Goal: Transaction & Acquisition: Purchase product/service

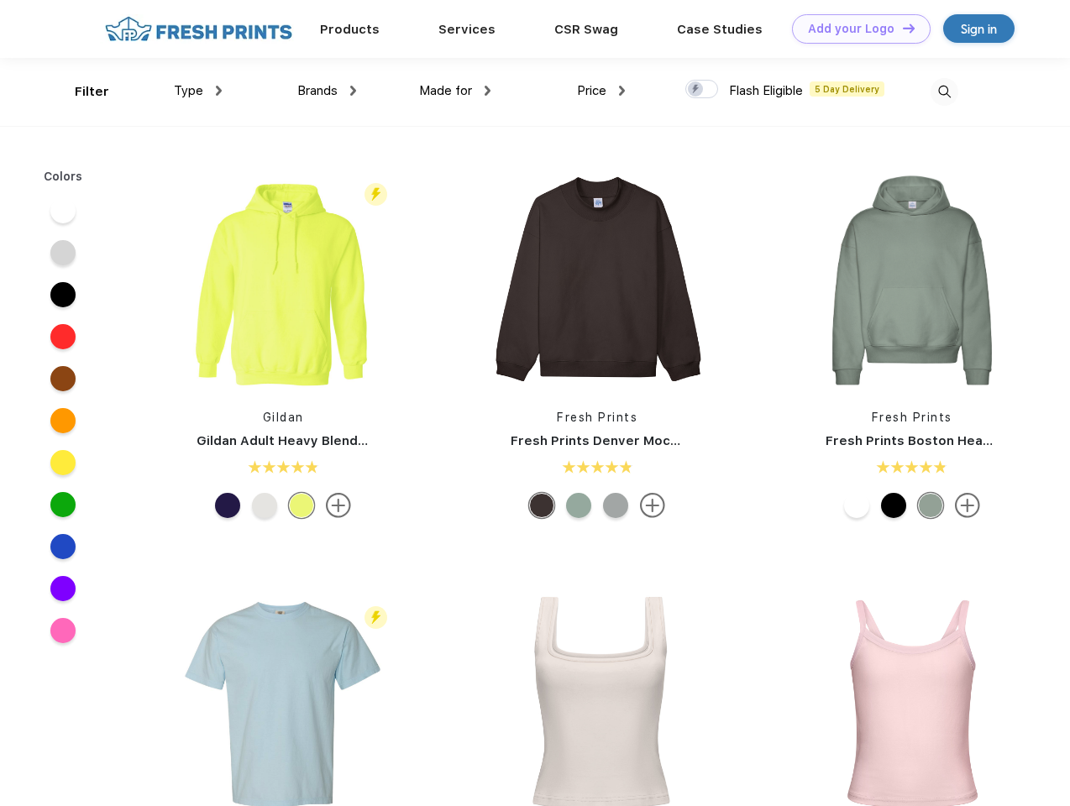
click at [855, 29] on link "Add your Logo Design Tool" at bounding box center [861, 28] width 139 height 29
click at [0, 0] on div "Design Tool" at bounding box center [0, 0] width 0 height 0
click at [901, 28] on link "Add your Logo Design Tool" at bounding box center [861, 28] width 139 height 29
click at [81, 92] on div "Filter" at bounding box center [92, 91] width 34 height 19
click at [198, 91] on span "Type" at bounding box center [188, 90] width 29 height 15
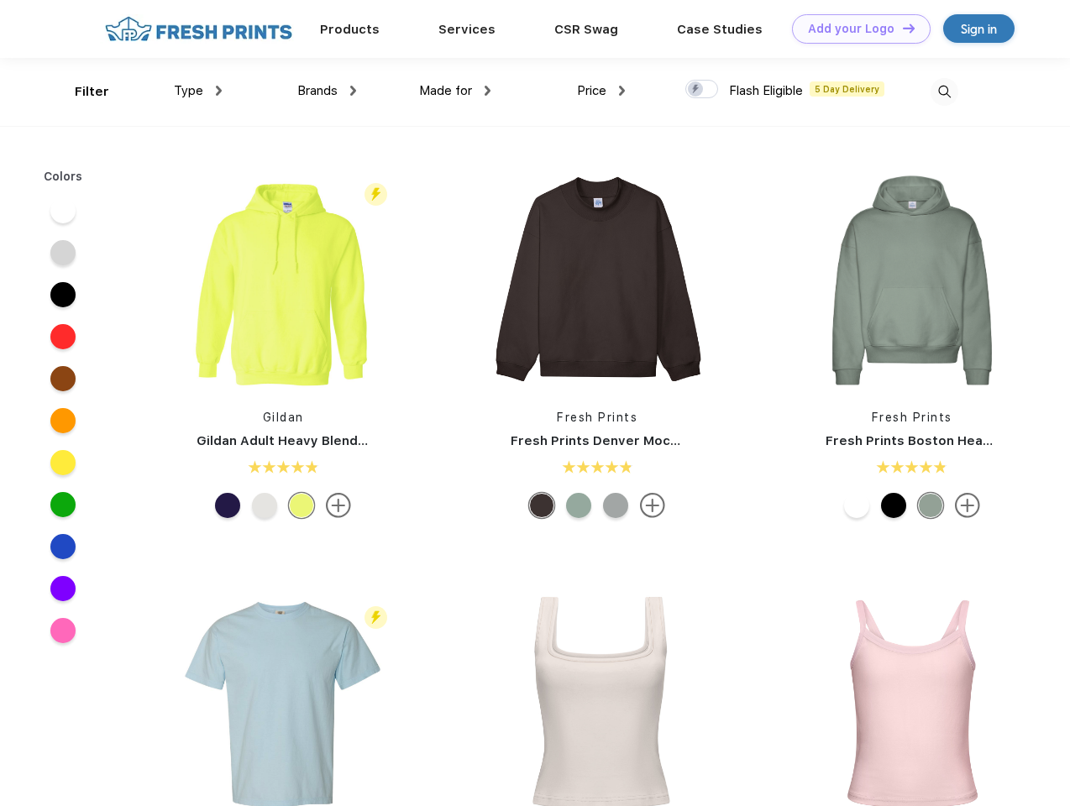
click at [327, 91] on span "Brands" at bounding box center [317, 90] width 40 height 15
click at [455, 91] on span "Made for" at bounding box center [445, 90] width 53 height 15
click at [601, 91] on span "Price" at bounding box center [591, 90] width 29 height 15
click at [702, 90] on div at bounding box center [701, 89] width 33 height 18
click at [696, 90] on input "checkbox" at bounding box center [690, 84] width 11 height 11
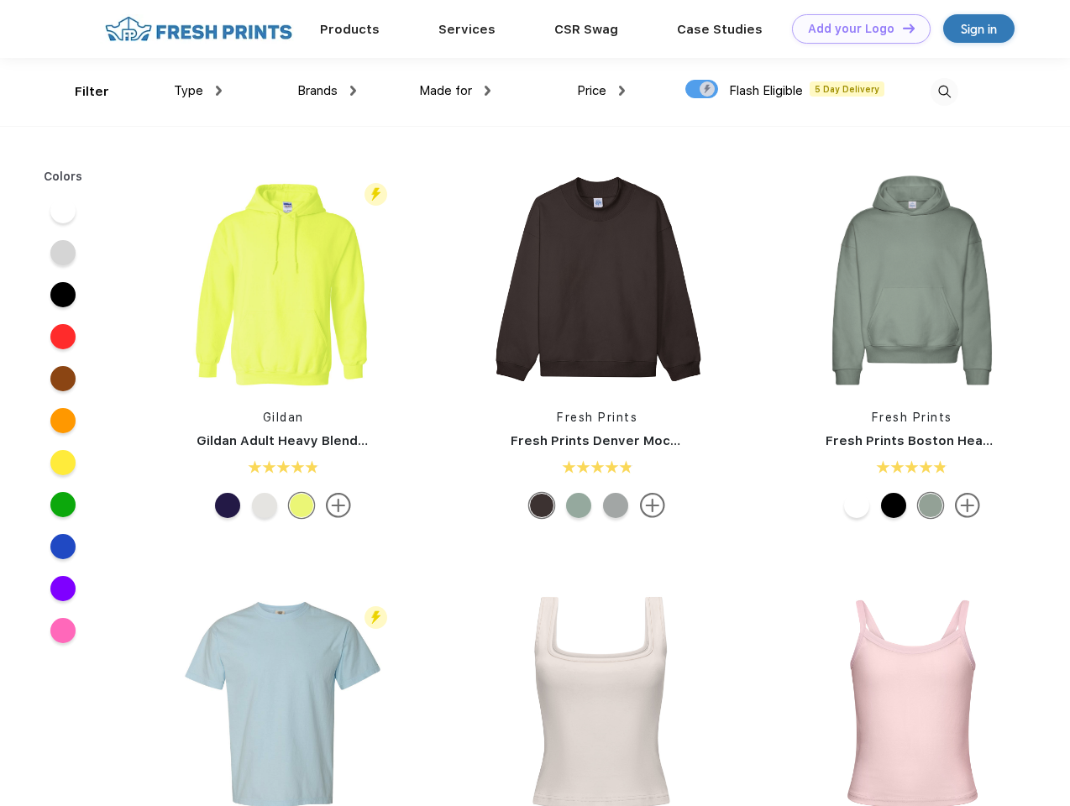
click at [944, 92] on img at bounding box center [945, 92] width 28 height 28
